Goal: Task Accomplishment & Management: Manage account settings

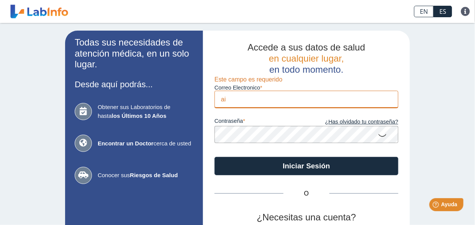
type input "a"
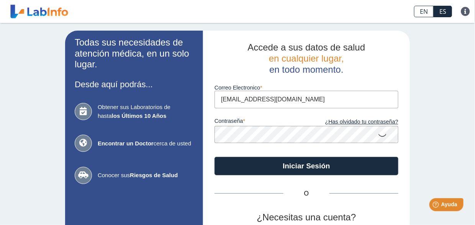
type input "[EMAIL_ADDRESS][DOMAIN_NAME]"
click at [214, 157] on button "Iniciar Sesión" at bounding box center [306, 166] width 184 height 18
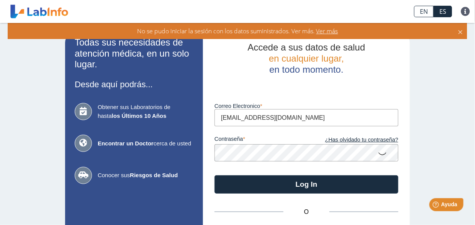
click at [379, 152] on icon at bounding box center [381, 153] width 9 height 15
click at [214, 175] on button "Log In" at bounding box center [306, 184] width 184 height 18
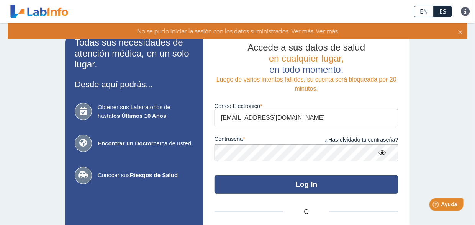
click at [277, 181] on button "Log In" at bounding box center [306, 184] width 184 height 18
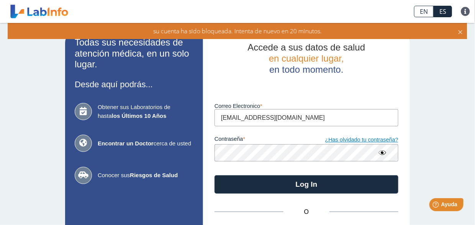
click at [376, 142] on link "¿Has olvidado tu contraseña?" at bounding box center [352, 140] width 92 height 8
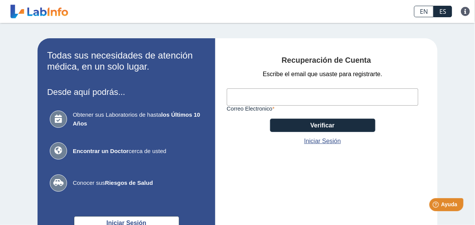
click at [284, 95] on input "Correo Electronico" at bounding box center [322, 96] width 191 height 17
type input "[EMAIL_ADDRESS][DOMAIN_NAME]"
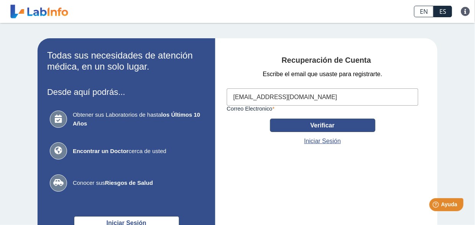
click at [300, 122] on button "Verificar" at bounding box center [322, 125] width 105 height 13
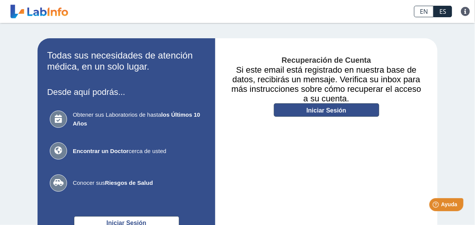
click at [288, 104] on link "Iniciar Sesión" at bounding box center [326, 109] width 105 height 13
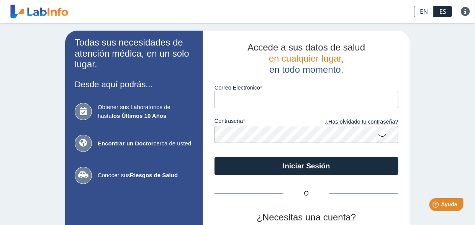
click at [270, 100] on input "Correo Electronico" at bounding box center [306, 99] width 184 height 17
type input "[EMAIL_ADDRESS][DOMAIN_NAME]"
click at [214, 157] on button "Iniciar Sesión" at bounding box center [306, 166] width 184 height 18
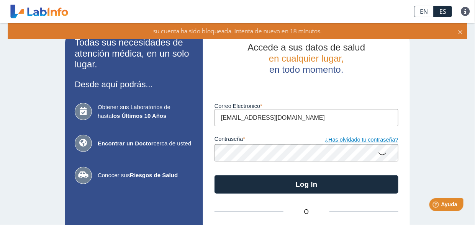
click at [363, 140] on link "¿Has olvidado tu contraseña?" at bounding box center [352, 140] width 92 height 8
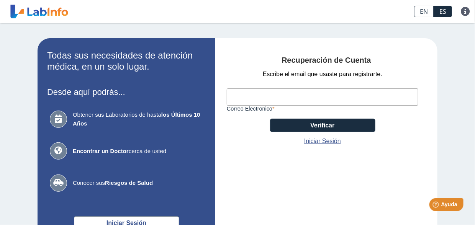
click at [301, 103] on input "Correo Electronico" at bounding box center [322, 96] width 191 height 17
type input "[EMAIL_ADDRESS][DOMAIN_NAME]"
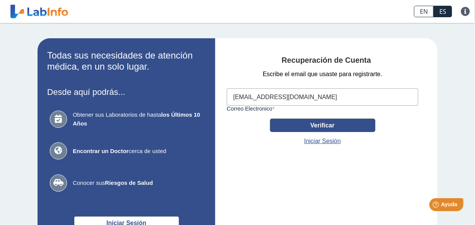
click at [296, 129] on button "Verificar" at bounding box center [322, 125] width 105 height 13
